Goal: Transaction & Acquisition: Purchase product/service

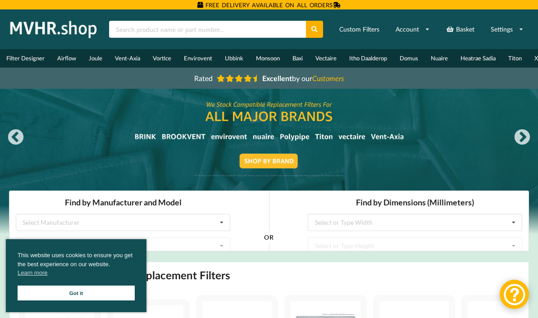
click at [118, 294] on link "Got it" at bounding box center [76, 293] width 117 height 15
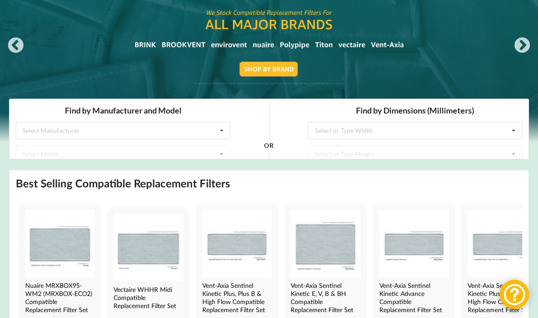
scroll to position [102, 0]
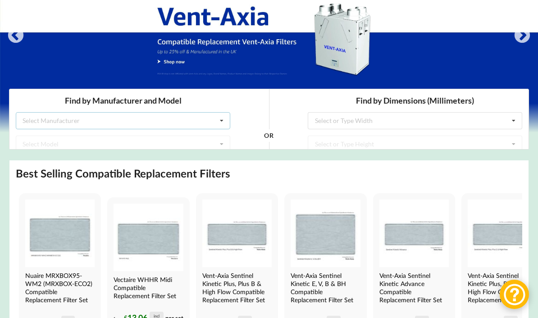
click at [221, 123] on icon at bounding box center [222, 121] width 14 height 17
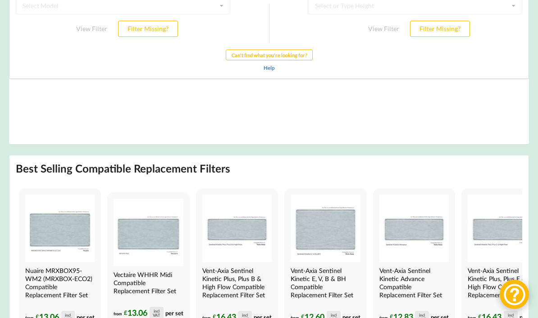
scroll to position [0, 0]
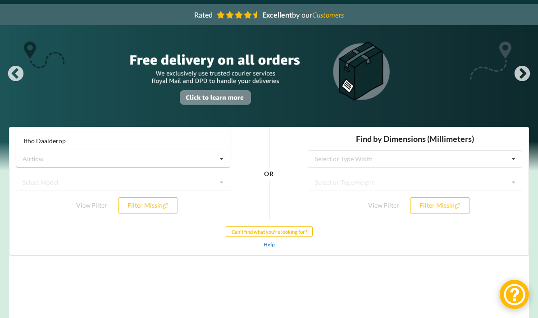
click at [152, 138] on div "Itho Daalderop" at bounding box center [122, 140] width 213 height 17
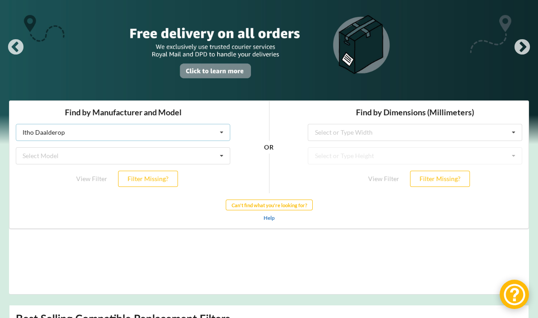
scroll to position [77, 0]
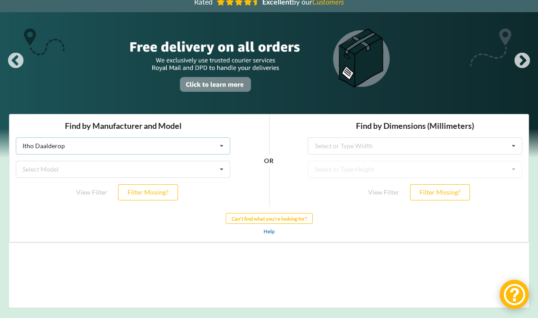
click at [223, 144] on icon at bounding box center [222, 146] width 14 height 17
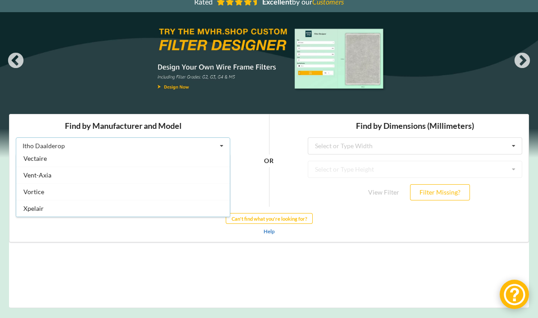
scroll to position [237, 0]
click at [49, 176] on span "Vent-Axia" at bounding box center [37, 175] width 28 height 8
click at [225, 167] on icon at bounding box center [222, 169] width 14 height 17
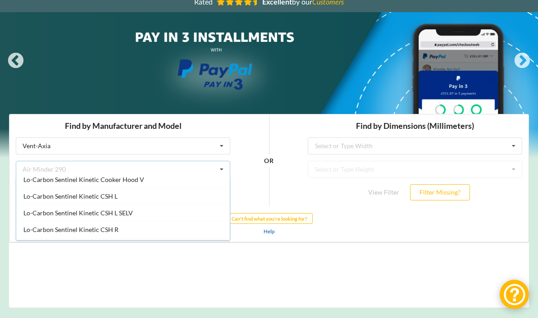
scroll to position [439, 0]
click at [190, 202] on div "Lo-Carbon Sentinel Kinetic CSH L" at bounding box center [122, 196] width 213 height 17
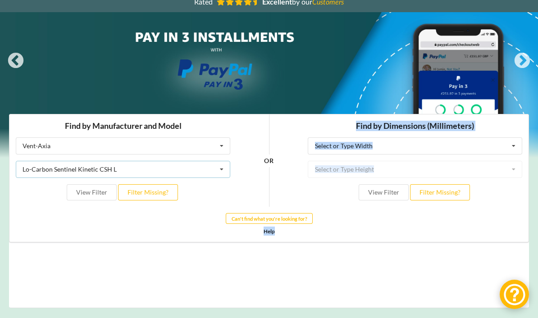
click at [223, 168] on icon at bounding box center [222, 169] width 14 height 17
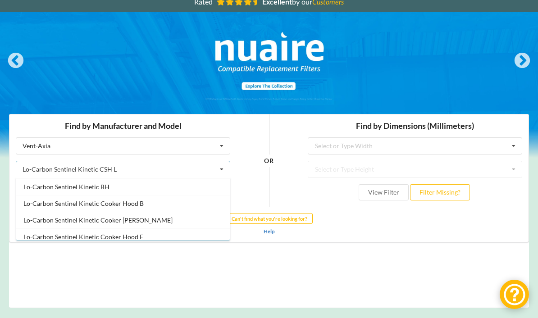
scroll to position [364, 0]
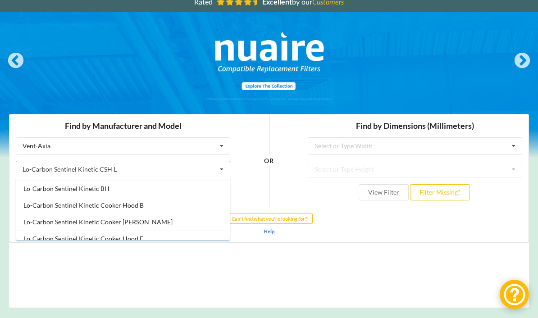
click at [103, 192] on span "Lo-Carbon Sentinel Kinetic BH" at bounding box center [66, 189] width 86 height 8
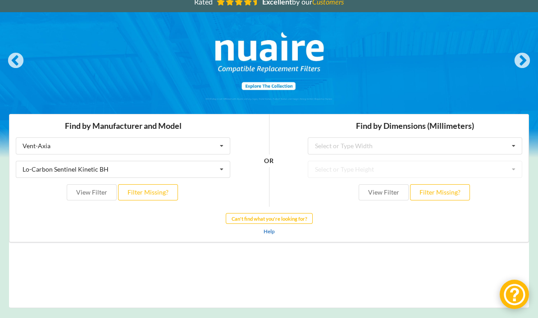
click at [97, 194] on button "View Filter" at bounding box center [92, 192] width 50 height 16
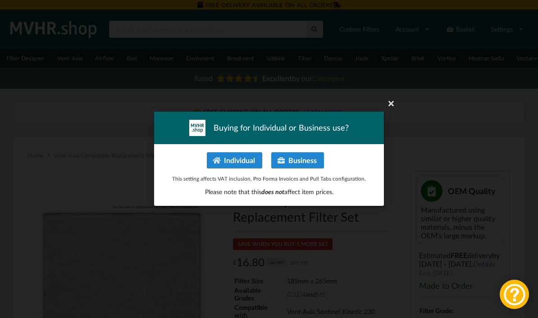
click at [250, 163] on button "Individual" at bounding box center [234, 160] width 55 height 16
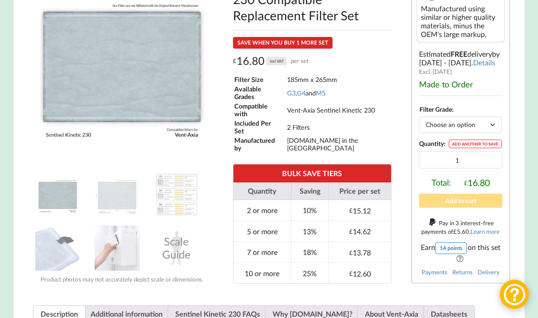
scroll to position [201, 0]
